Goal: Communication & Community: Connect with others

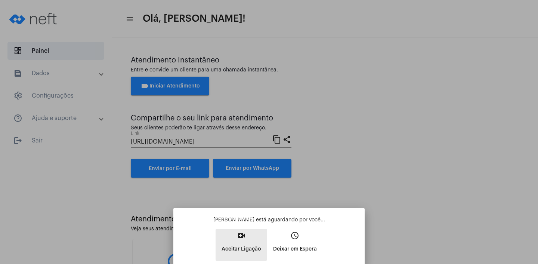
click at [239, 242] on p "Aceitar Ligação" at bounding box center [241, 248] width 40 height 13
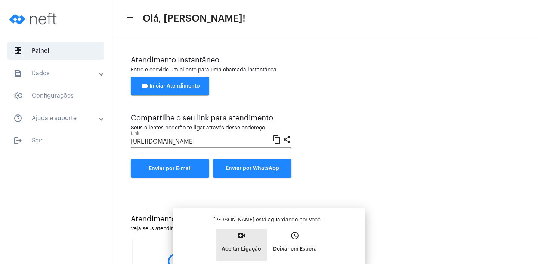
click at [239, 242] on div "[PERSON_NAME] está aguardando por você... video_call Aceitar Ligação access_tim…" at bounding box center [268, 238] width 179 height 45
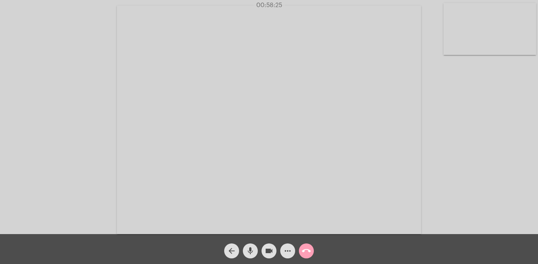
click at [307, 249] on mat-icon "call_end" at bounding box center [306, 250] width 9 height 9
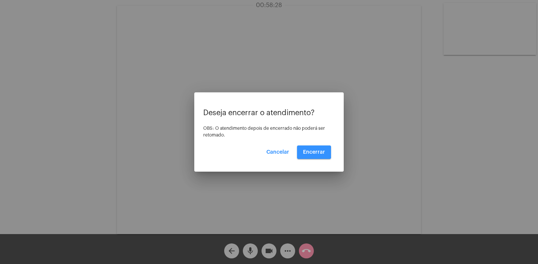
click at [312, 152] on span "Encerrar" at bounding box center [314, 151] width 22 height 5
